Goal: Transaction & Acquisition: Purchase product/service

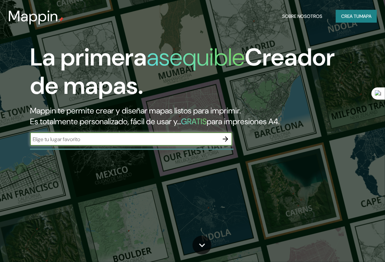
type input "ginebra [GEOGRAPHIC_DATA]"
click at [225, 141] on icon "button" at bounding box center [225, 139] width 8 height 8
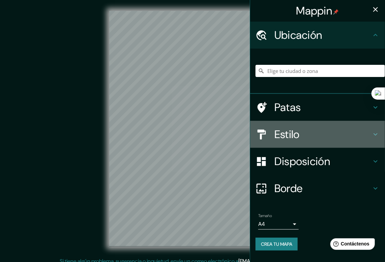
click at [297, 135] on font "Estilo" at bounding box center [286, 134] width 25 height 14
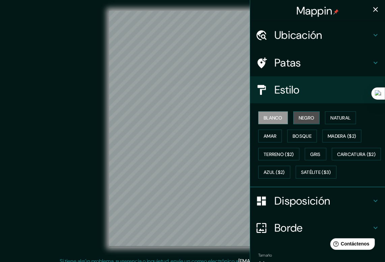
click at [301, 116] on font "Negro" at bounding box center [307, 118] width 16 height 6
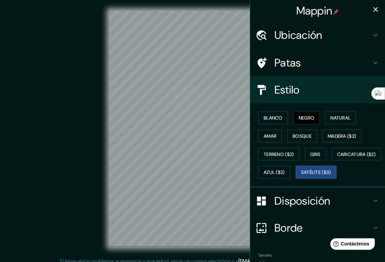
click at [301, 175] on font "Satélite ($3)" at bounding box center [316, 172] width 30 height 6
click at [308, 115] on font "Negro" at bounding box center [307, 118] width 16 height 6
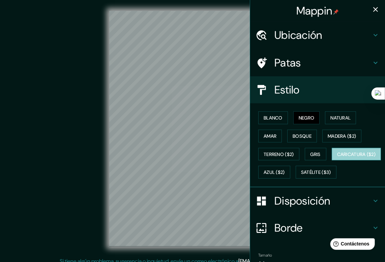
click at [337, 157] on font "Caricatura ($2)" at bounding box center [356, 154] width 39 height 6
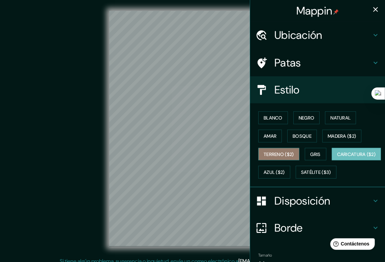
click at [284, 154] on font "Terreno ($2)" at bounding box center [279, 154] width 30 height 6
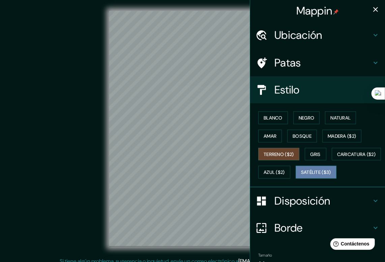
click at [301, 175] on font "Satélite ($3)" at bounding box center [316, 172] width 30 height 6
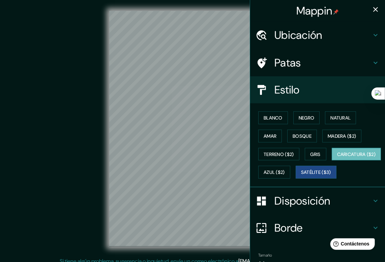
click at [337, 157] on font "Caricatura ($2)" at bounding box center [356, 154] width 39 height 6
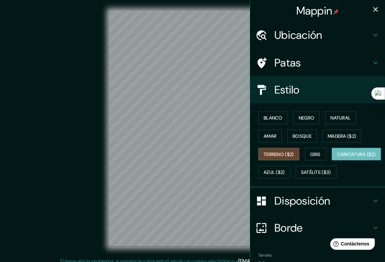
click at [274, 156] on font "Terreno ($2)" at bounding box center [279, 154] width 30 height 6
click at [299, 133] on font "Bosque" at bounding box center [302, 136] width 19 height 6
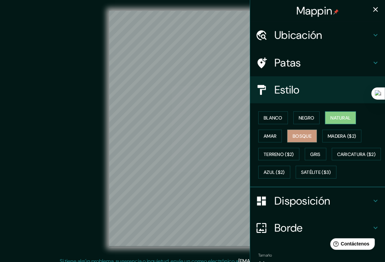
click at [330, 119] on font "Natural" at bounding box center [340, 118] width 20 height 6
click at [266, 141] on button "Amar" at bounding box center [270, 135] width 24 height 13
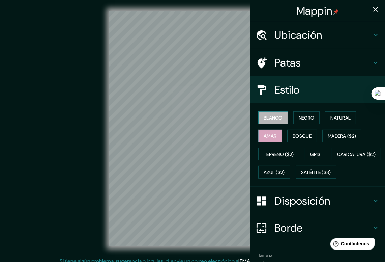
click at [271, 114] on font "Blanco" at bounding box center [273, 117] width 19 height 9
click at [299, 117] on font "Negro" at bounding box center [307, 118] width 16 height 6
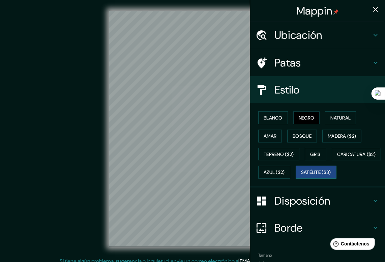
click at [301, 175] on font "Satélite ($3)" at bounding box center [316, 172] width 30 height 6
click at [285, 173] on font "Azul ($2)" at bounding box center [274, 172] width 21 height 6
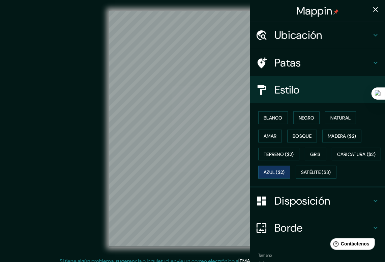
click at [334, 207] on h4 "Disposición" at bounding box center [322, 200] width 97 height 13
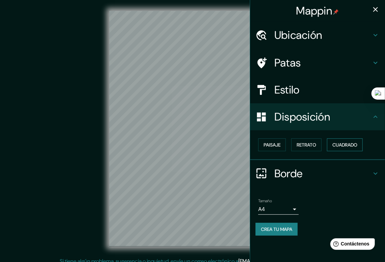
click at [347, 147] on font "Cuadrado" at bounding box center [344, 145] width 25 height 6
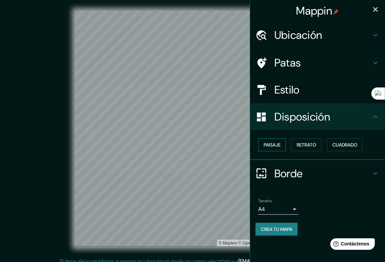
click at [274, 149] on button "Paisaje" at bounding box center [272, 144] width 28 height 13
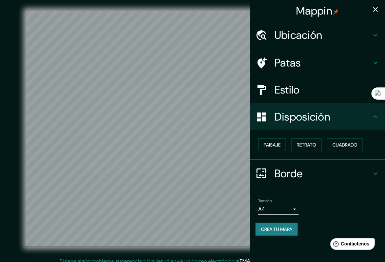
click at [370, 123] on h4 "Disposición" at bounding box center [322, 116] width 97 height 13
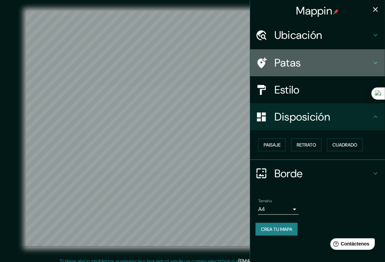
click at [299, 58] on font "Patas" at bounding box center [287, 63] width 27 height 14
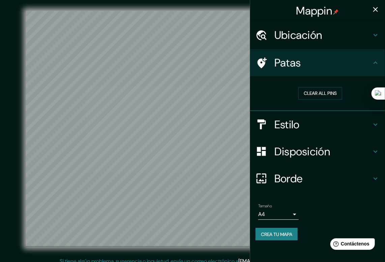
click at [310, 33] on font "Ubicación" at bounding box center [298, 35] width 48 height 14
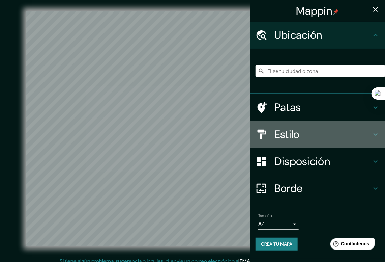
click at [302, 143] on div "Estilo" at bounding box center [317, 134] width 135 height 27
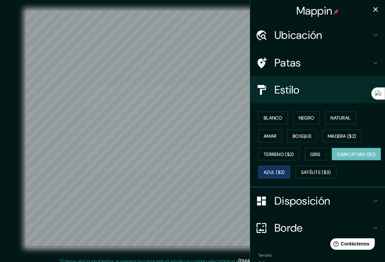
click at [337, 157] on font "Caricatura ($2)" at bounding box center [356, 154] width 39 height 6
click at [287, 152] on font "Terreno ($2)" at bounding box center [279, 154] width 30 height 6
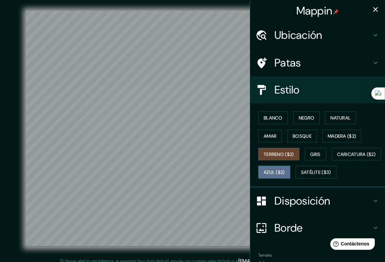
click at [285, 169] on font "Azul ($2)" at bounding box center [274, 172] width 21 height 6
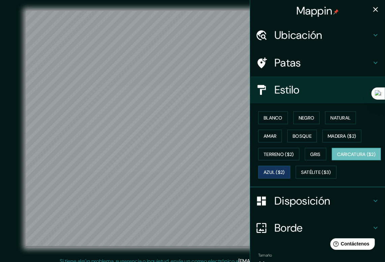
click at [337, 157] on font "Caricatura ($2)" at bounding box center [356, 154] width 39 height 6
click at [301, 175] on font "Satélite ($3)" at bounding box center [316, 172] width 30 height 6
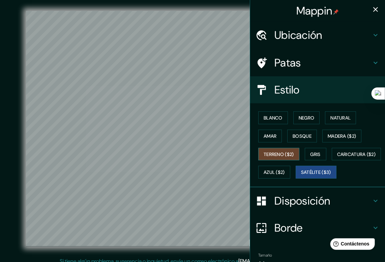
click at [288, 150] on font "Terreno ($2)" at bounding box center [279, 154] width 30 height 9
click at [314, 146] on div "Blanco Negro Natural Amar Bosque Madera ($2) Terreno ($2) Gris Caricatura ($2) …" at bounding box center [320, 145] width 129 height 72
click at [314, 151] on font "Gris" at bounding box center [315, 154] width 10 height 6
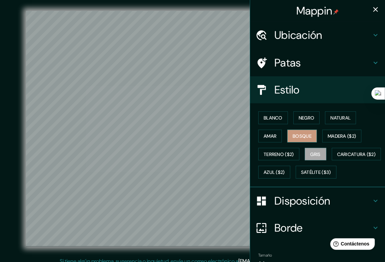
click at [304, 130] on button "Bosque" at bounding box center [302, 135] width 30 height 13
click at [351, 131] on font "Madera ($2)" at bounding box center [342, 135] width 28 height 9
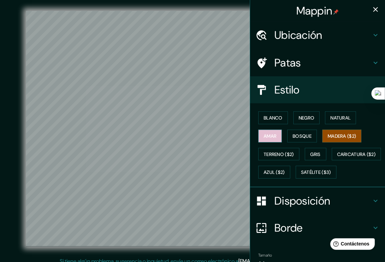
click at [268, 133] on font "Amar" at bounding box center [270, 136] width 13 height 6
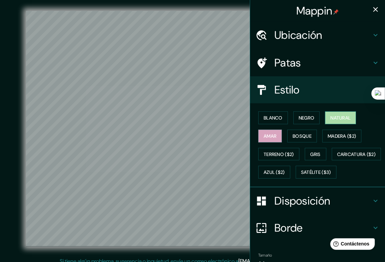
click at [341, 115] on font "Natural" at bounding box center [340, 118] width 20 height 6
click at [304, 117] on font "Negro" at bounding box center [307, 118] width 16 height 6
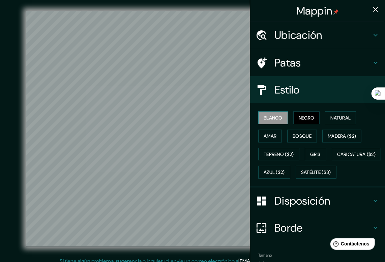
click at [279, 117] on button "Blanco" at bounding box center [273, 117] width 30 height 13
click at [330, 117] on font "Natural" at bounding box center [340, 118] width 20 height 6
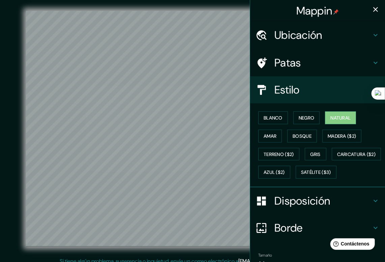
click at [270, 159] on div "Blanco Negro Natural Amar Bosque Madera ($2) Terreno ($2) Gris Caricatura ($2) …" at bounding box center [320, 145] width 129 height 72
click at [271, 155] on font "Terreno ($2)" at bounding box center [279, 154] width 30 height 6
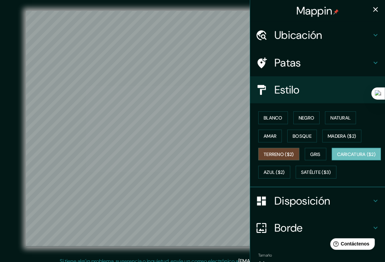
click at [337, 157] on font "Caricatura ($2)" at bounding box center [356, 154] width 39 height 6
click at [272, 139] on button "Amar" at bounding box center [270, 135] width 24 height 13
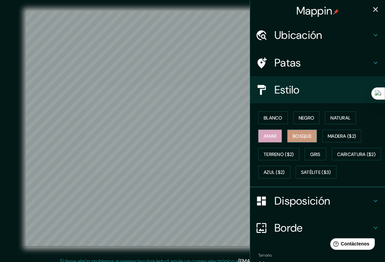
click at [303, 133] on font "Bosque" at bounding box center [302, 136] width 19 height 6
click at [301, 155] on div "Blanco Negro Natural Amar Bosque Madera ($2) Terreno ($2) Gris Caricatura ($2) …" at bounding box center [320, 145] width 129 height 72
click at [301, 175] on font "Satélite ($3)" at bounding box center [316, 172] width 30 height 6
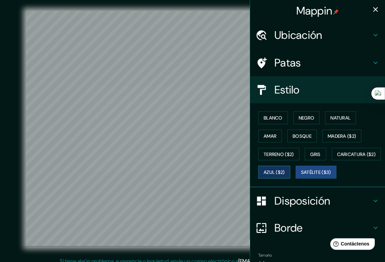
click at [285, 173] on font "Azul ($2)" at bounding box center [274, 172] width 21 height 6
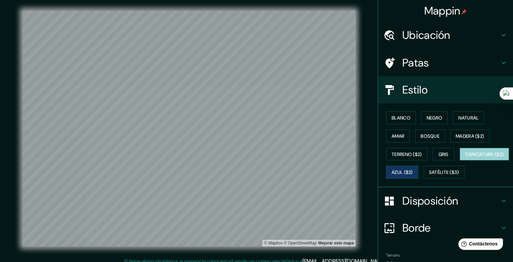
click at [385, 157] on font "Caricatura ($2)" at bounding box center [484, 154] width 39 height 6
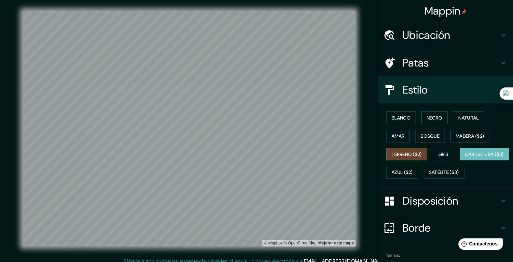
click at [385, 154] on font "Terreno ($2)" at bounding box center [406, 154] width 30 height 6
click at [385, 156] on font "Gris" at bounding box center [443, 154] width 10 height 9
click at [385, 157] on font "Caricatura ($2)" at bounding box center [484, 154] width 39 height 6
click at [385, 175] on font "Satélite ($3)" at bounding box center [444, 172] width 30 height 6
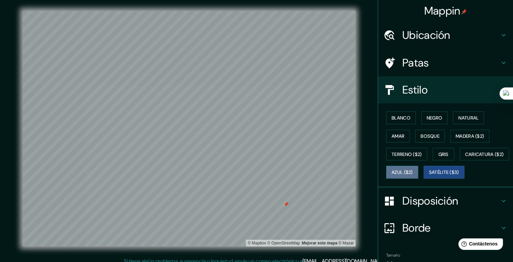
click at [385, 176] on button "Azul ($2)" at bounding box center [402, 172] width 32 height 13
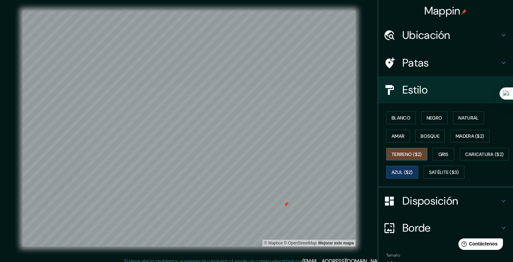
click at [385, 154] on font "Terreno ($2)" at bounding box center [406, 154] width 30 height 6
click at [385, 157] on font "Caricatura ($2)" at bounding box center [484, 154] width 39 height 6
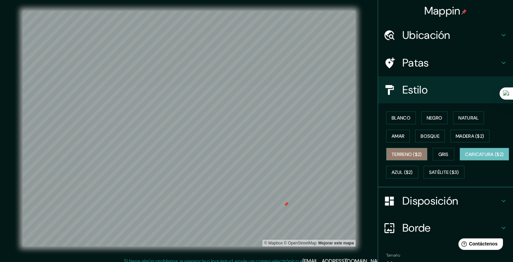
click at [385, 158] on button "Terreno ($2)" at bounding box center [406, 154] width 41 height 13
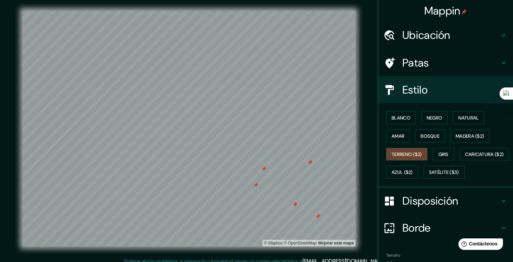
click at [385, 88] on font "Estilo" at bounding box center [414, 90] width 25 height 14
click at [385, 67] on font "Patas" at bounding box center [415, 63] width 27 height 14
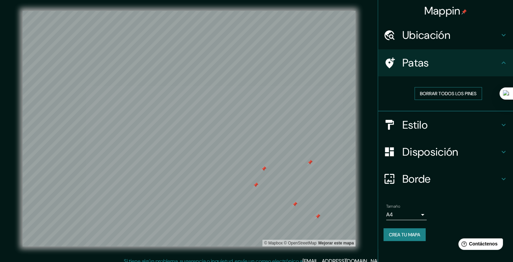
click at [385, 93] on font "Borrar todos los pines" at bounding box center [448, 93] width 57 height 6
click at [385, 62] on h4 "Patas" at bounding box center [450, 62] width 97 height 13
click at [385, 120] on h4 "Estilo" at bounding box center [450, 124] width 97 height 13
